Goal: Task Accomplishment & Management: Manage account settings

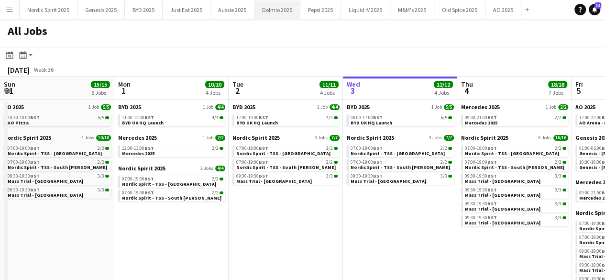
scroll to position [0, 229]
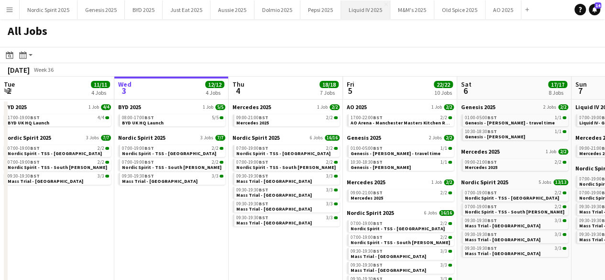
click at [382, 2] on button "Liquid IV 2025 Close" at bounding box center [365, 9] width 49 height 19
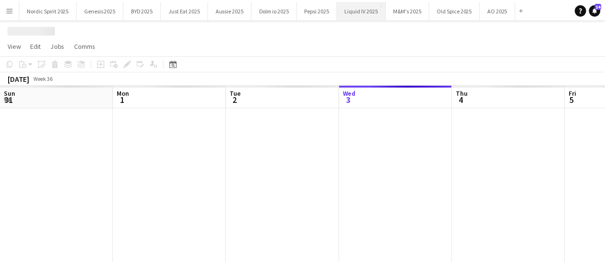
scroll to position [0, 229]
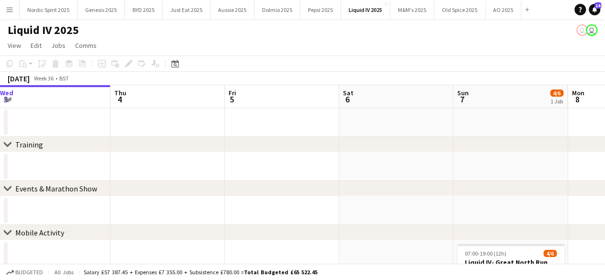
drag, startPoint x: 414, startPoint y: 159, endPoint x: 283, endPoint y: 168, distance: 131.0
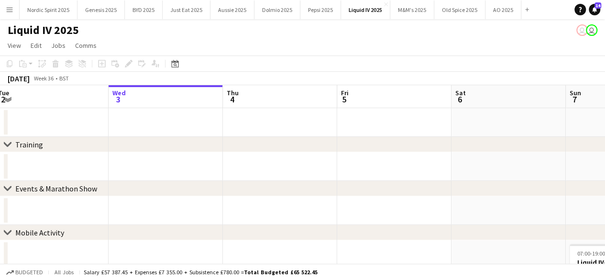
drag, startPoint x: 422, startPoint y: 158, endPoint x: 313, endPoint y: 165, distance: 108.9
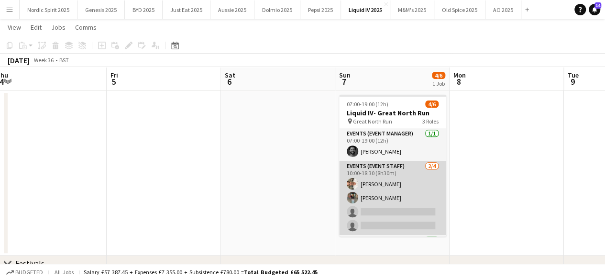
scroll to position [0, 237]
click at [384, 212] on app-card-role "Events (Event Staff) [DATE] 10:00-18:30 (8h30m) [PERSON_NAME] [PERSON_NAME] sin…" at bounding box center [391, 198] width 107 height 74
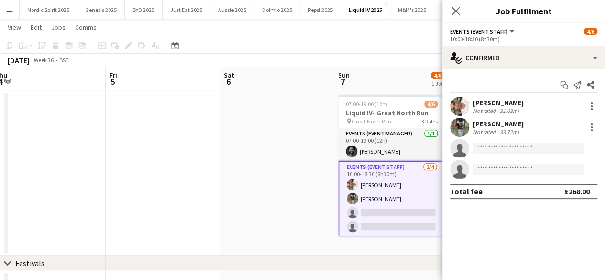
click at [456, 129] on app-user-avatar at bounding box center [459, 127] width 19 height 19
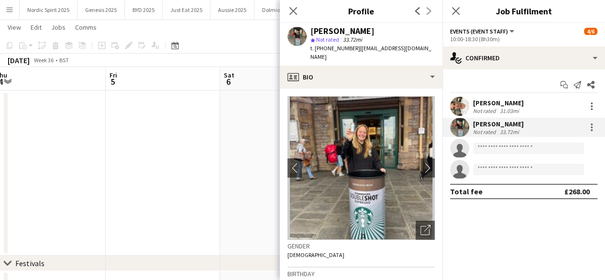
scroll to position [0, 238]
click at [223, 170] on app-date-cell at bounding box center [276, 173] width 114 height 165
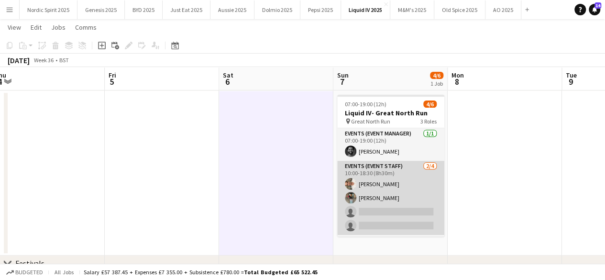
click at [369, 194] on app-card-role "Events (Event Staff) [DATE] 10:00-18:30 (8h30m) [PERSON_NAME] [PERSON_NAME] sin…" at bounding box center [390, 198] width 107 height 74
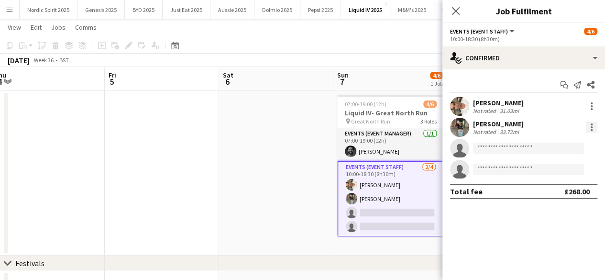
click at [593, 123] on div at bounding box center [592, 124] width 2 height 2
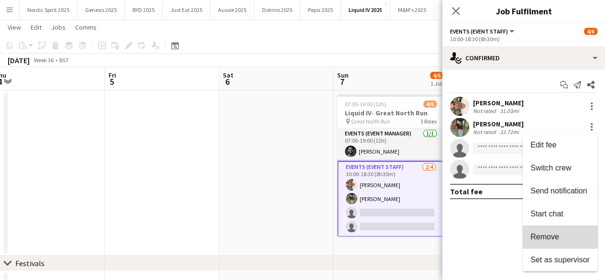
click at [557, 232] on button "Remove" at bounding box center [560, 236] width 75 height 23
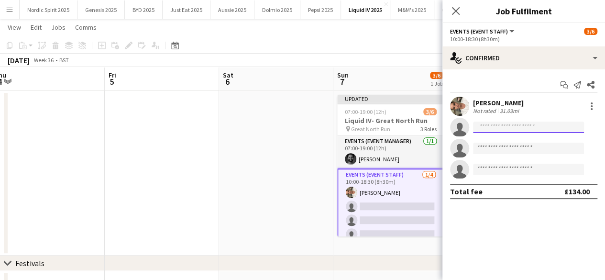
click at [506, 126] on input at bounding box center [528, 127] width 111 height 11
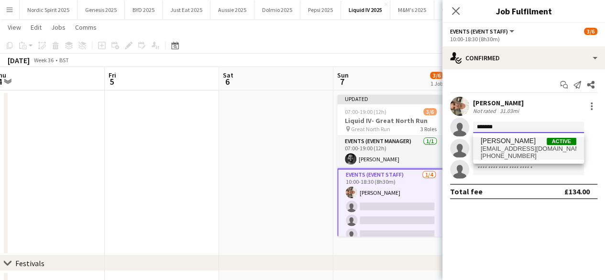
type input "*******"
click at [505, 141] on span "[PERSON_NAME]" at bounding box center [508, 141] width 55 height 8
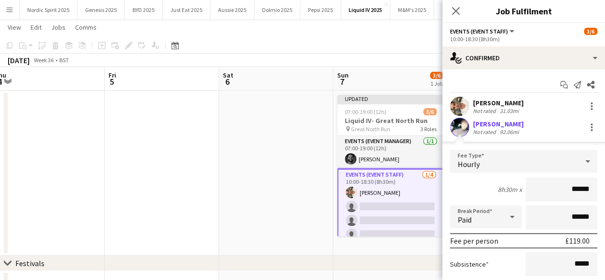
click at [596, 107] on div "[PERSON_NAME] Not rated 31.03mi" at bounding box center [524, 106] width 163 height 19
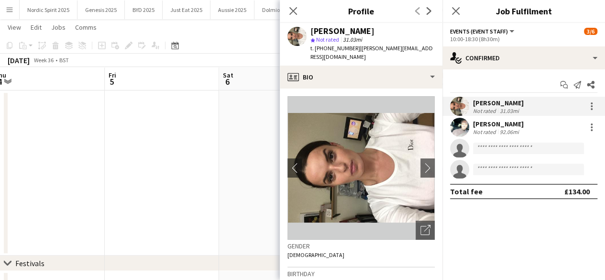
click at [574, 224] on mat-expansion-panel "check Confirmed Start chat Send notification Share [PERSON_NAME] Not rated 31.0…" at bounding box center [524, 174] width 163 height 211
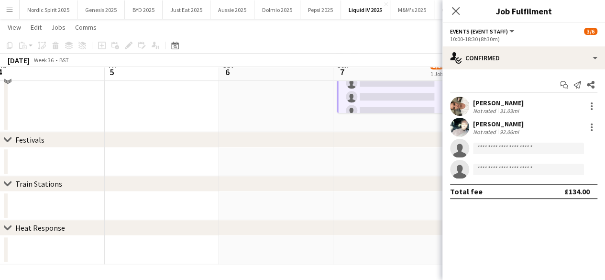
scroll to position [263, 0]
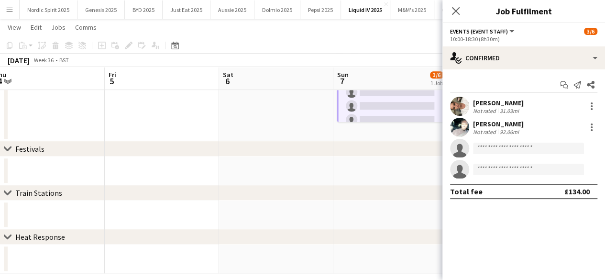
click at [355, 222] on app-date-cell at bounding box center [391, 215] width 114 height 29
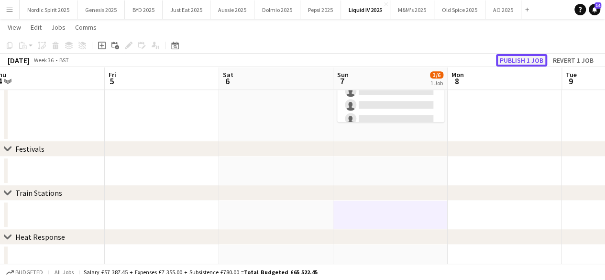
click at [512, 65] on button "Publish 1 job" at bounding box center [521, 60] width 51 height 12
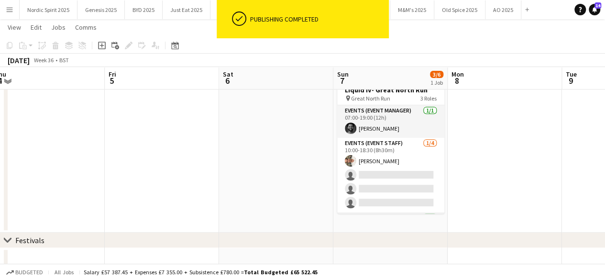
scroll to position [170, 0]
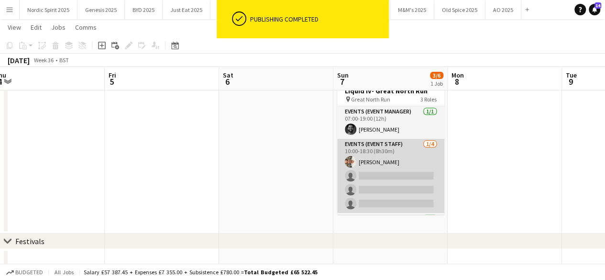
click at [375, 174] on app-card-role "Events (Event Staff) [DATE] 10:00-18:30 (8h30m) [PERSON_NAME] single-neutral-ac…" at bounding box center [390, 176] width 107 height 74
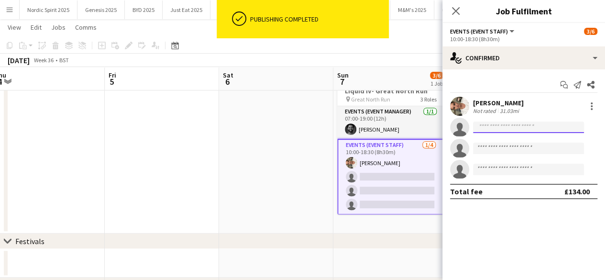
click at [498, 125] on input at bounding box center [528, 127] width 111 height 11
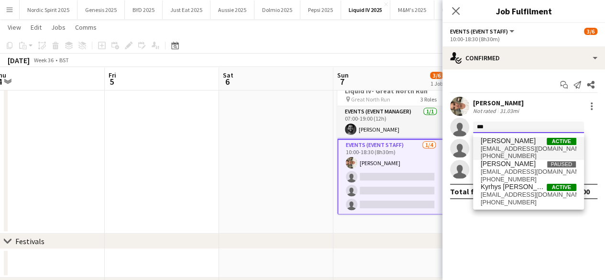
type input "***"
click at [498, 145] on span "[EMAIL_ADDRESS][DOMAIN_NAME]" at bounding box center [529, 149] width 96 height 8
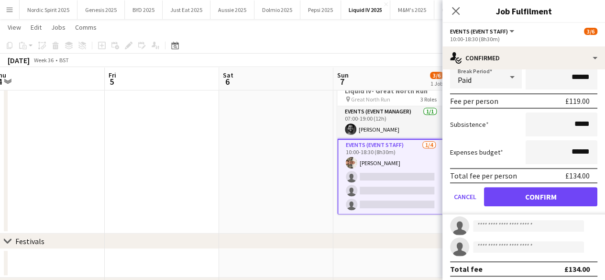
scroll to position [141, 0]
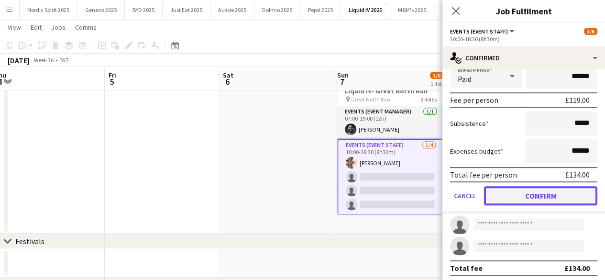
click at [551, 202] on button "Confirm" at bounding box center [540, 195] width 113 height 19
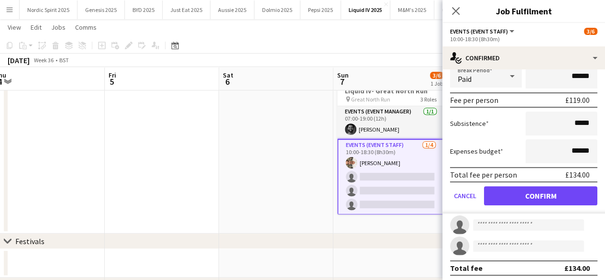
scroll to position [0, 0]
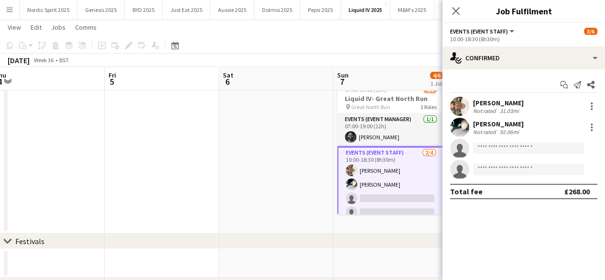
click at [405, 224] on app-date-cell "Updated 07:00-19:00 (12h) 4/6 Liquid IV- Great North Run pin Great North Run 3 …" at bounding box center [391, 151] width 114 height 165
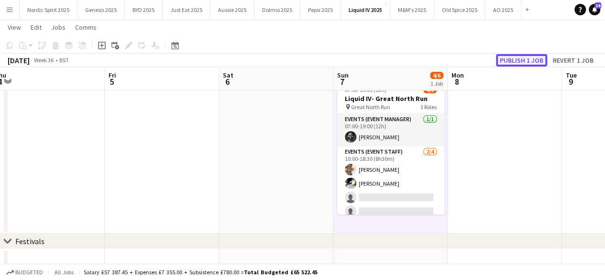
click at [529, 57] on button "Publish 1 job" at bounding box center [521, 60] width 51 height 12
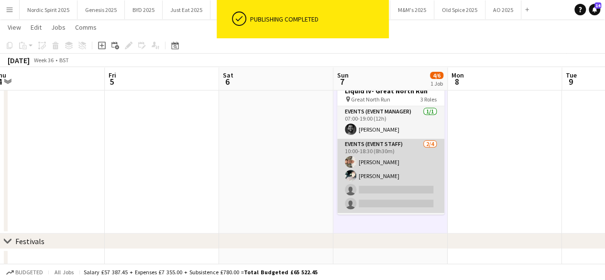
click at [349, 176] on app-user-avatar at bounding box center [350, 175] width 11 height 11
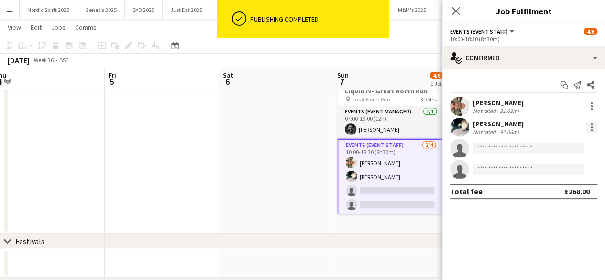
click at [591, 129] on div at bounding box center [592, 130] width 2 height 2
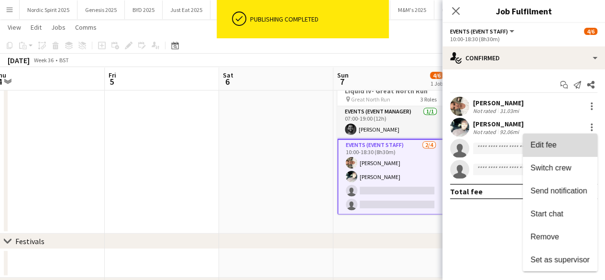
click at [549, 150] on button "Edit fee" at bounding box center [560, 145] width 75 height 23
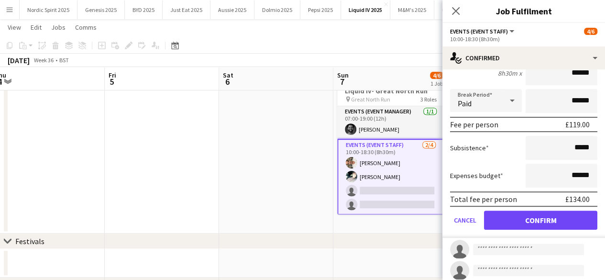
scroll to position [129, 0]
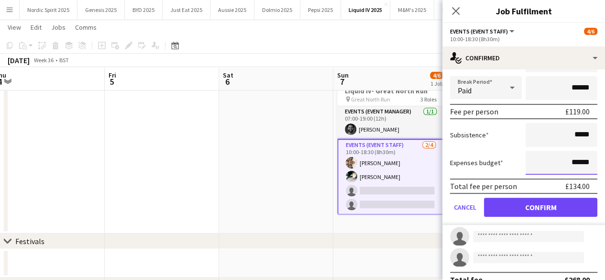
click at [571, 171] on input "******" at bounding box center [562, 163] width 72 height 24
click at [571, 170] on input "******" at bounding box center [562, 163] width 72 height 24
click at [570, 169] on input "******" at bounding box center [562, 163] width 72 height 24
type input "*****"
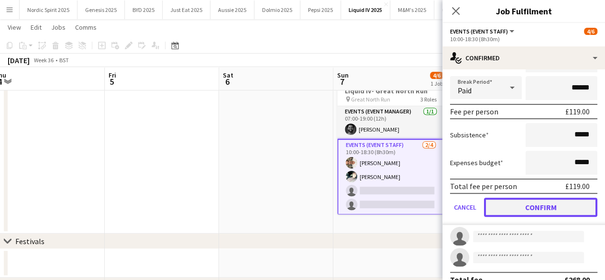
click at [559, 202] on button "Confirm" at bounding box center [540, 207] width 113 height 19
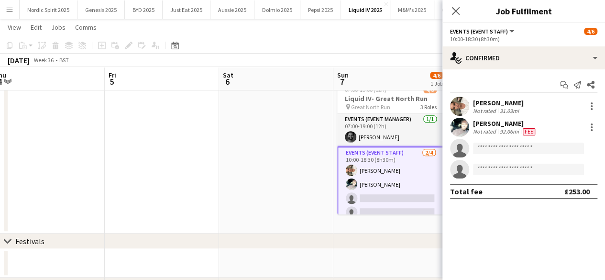
scroll to position [0, 0]
click at [403, 246] on div "chevron-right Festivals" at bounding box center [302, 241] width 605 height 15
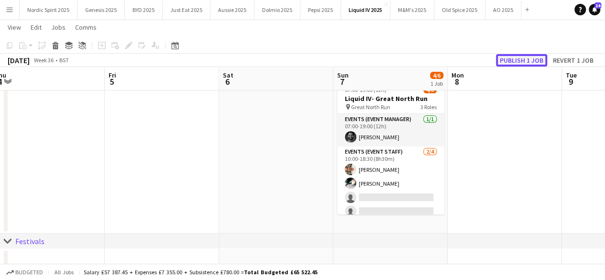
click at [525, 65] on button "Publish 1 job" at bounding box center [521, 60] width 51 height 12
